Goal: Task Accomplishment & Management: Use online tool/utility

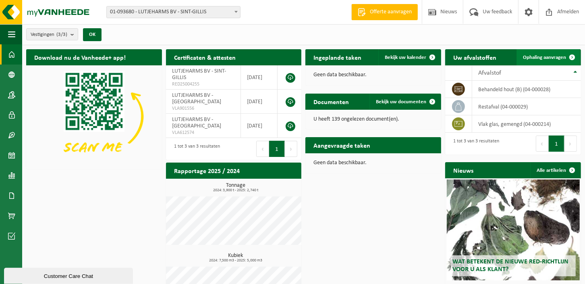
click at [555, 59] on span "Ophaling aanvragen" at bounding box center [544, 57] width 43 height 5
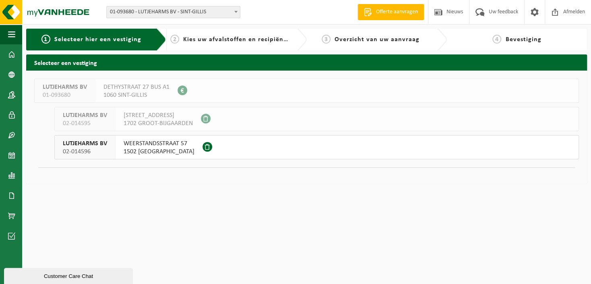
click at [159, 148] on span "1502 LEMBEEK" at bounding box center [159, 151] width 71 height 8
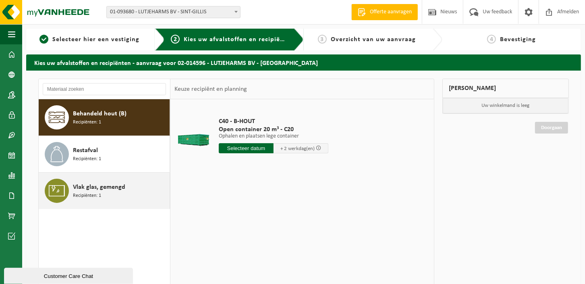
click at [102, 191] on span "Vlak glas, gemengd" at bounding box center [99, 187] width 52 height 10
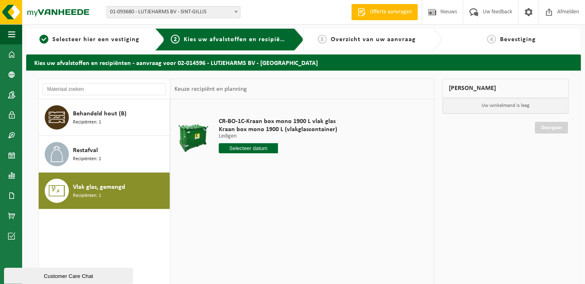
click at [257, 149] on input "text" at bounding box center [248, 148] width 59 height 10
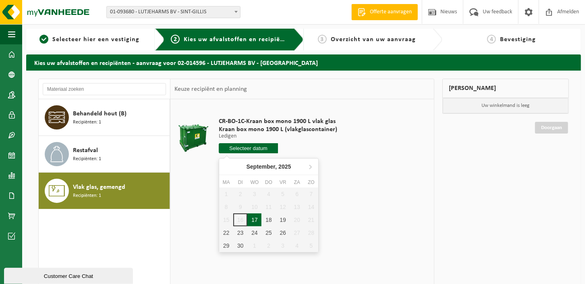
click at [258, 220] on div "17" at bounding box center [254, 219] width 14 height 13
type input "Van [DATE]"
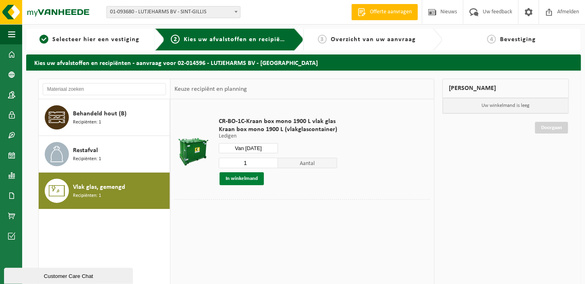
click at [255, 177] on button "In winkelmand" at bounding box center [242, 178] width 44 height 13
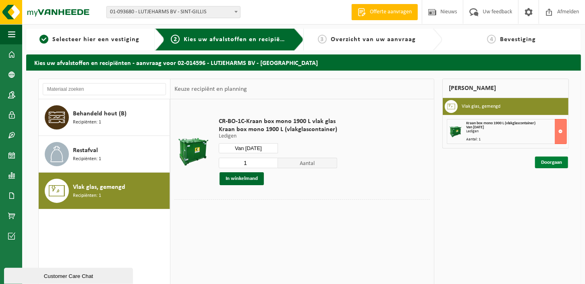
click at [557, 162] on link "Doorgaan" at bounding box center [551, 162] width 33 height 12
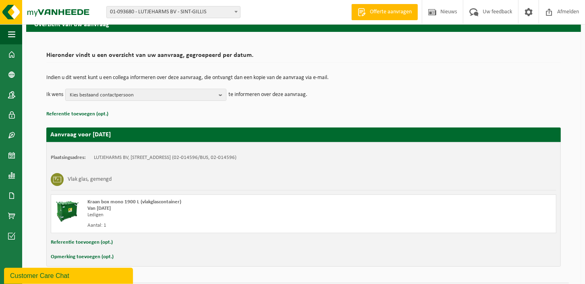
scroll to position [61, 0]
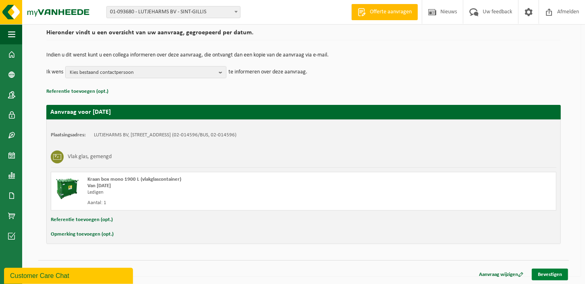
click at [557, 273] on link "Bevestigen" at bounding box center [550, 274] width 36 height 12
